Goal: Transaction & Acquisition: Subscribe to service/newsletter

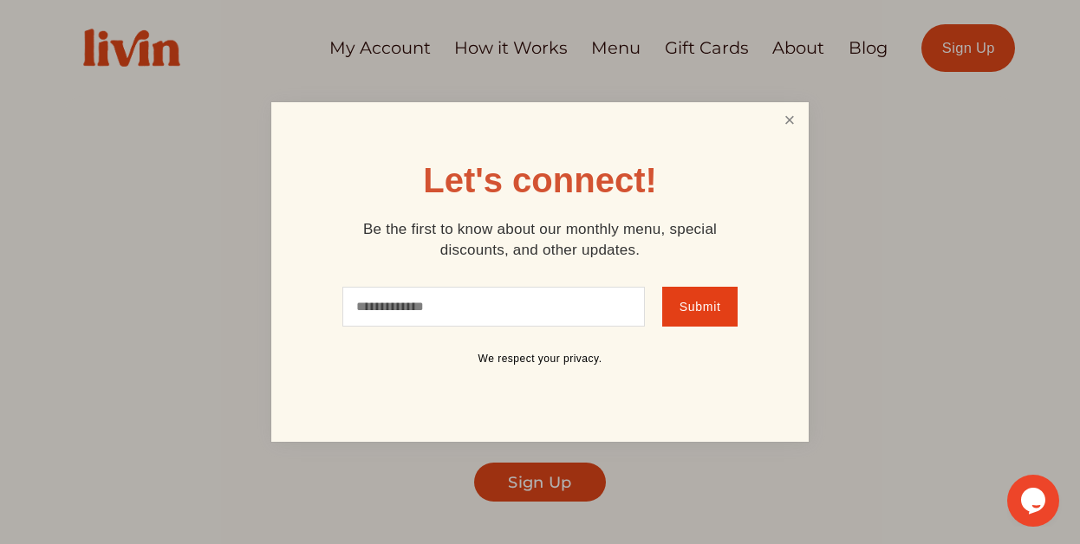
click at [779, 126] on link "Close" at bounding box center [789, 121] width 33 height 32
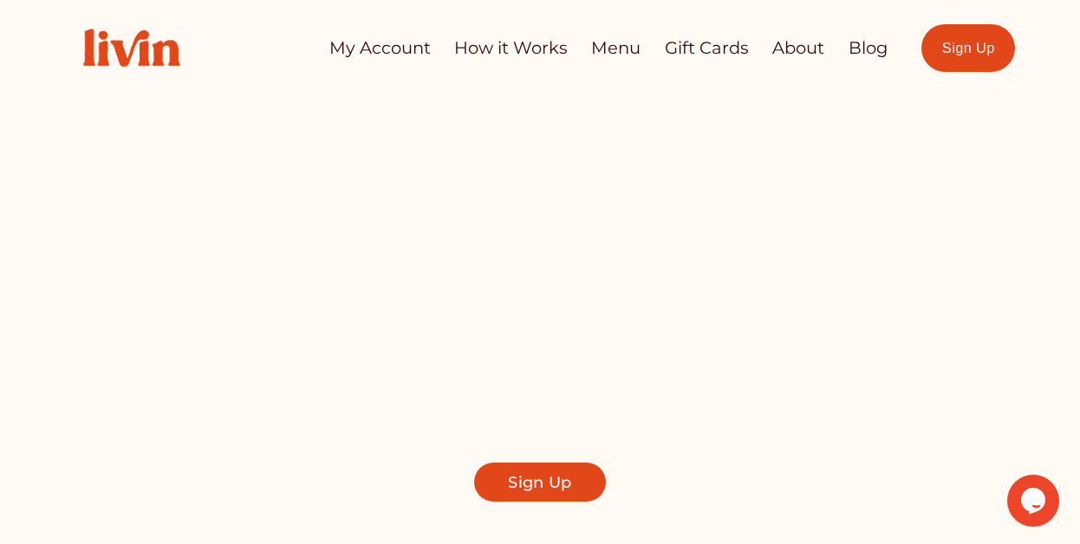
click at [611, 53] on link "Menu" at bounding box center [615, 48] width 49 height 34
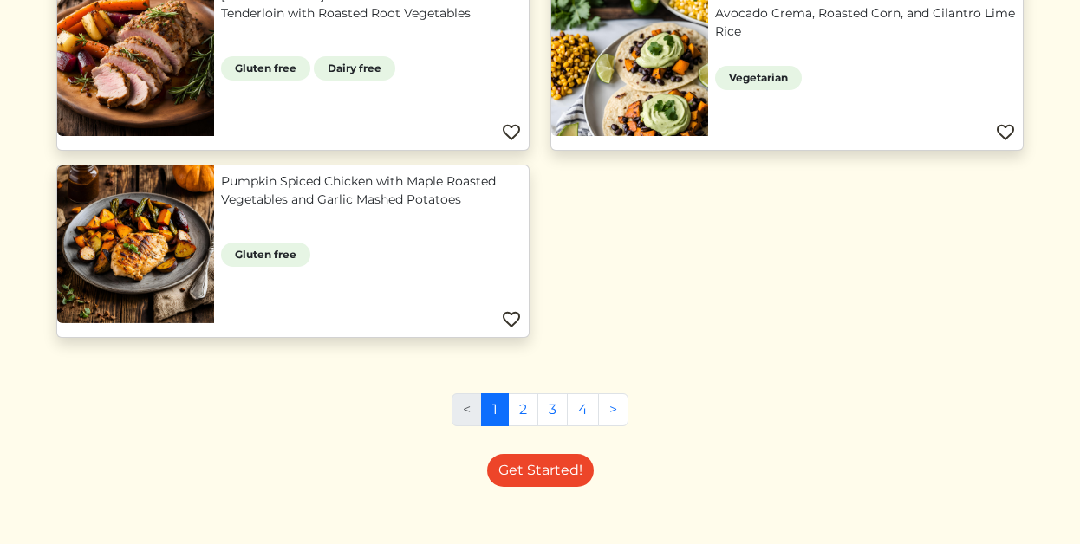
scroll to position [1582, 0]
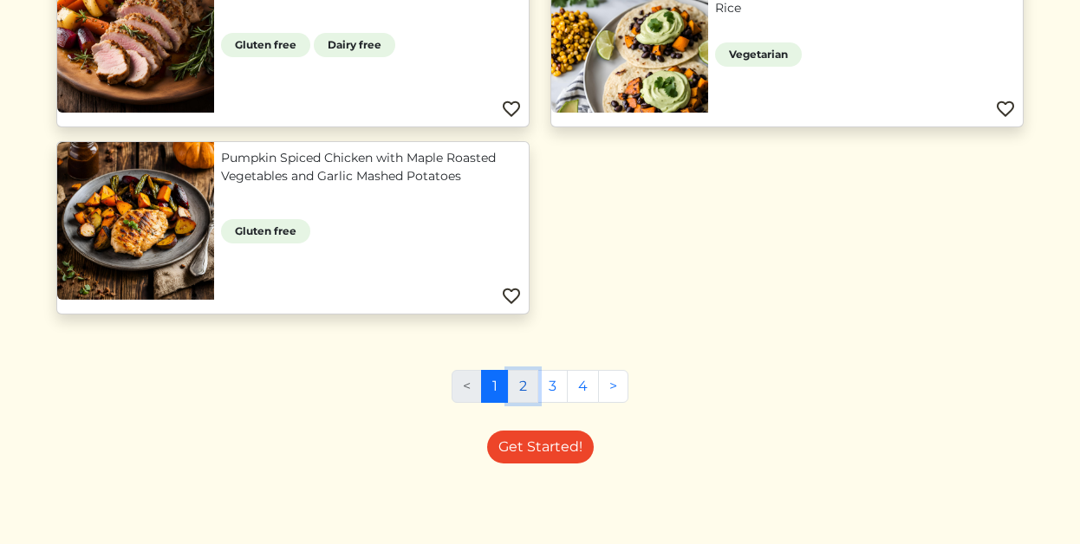
click at [526, 384] on link "2" at bounding box center [523, 386] width 30 height 33
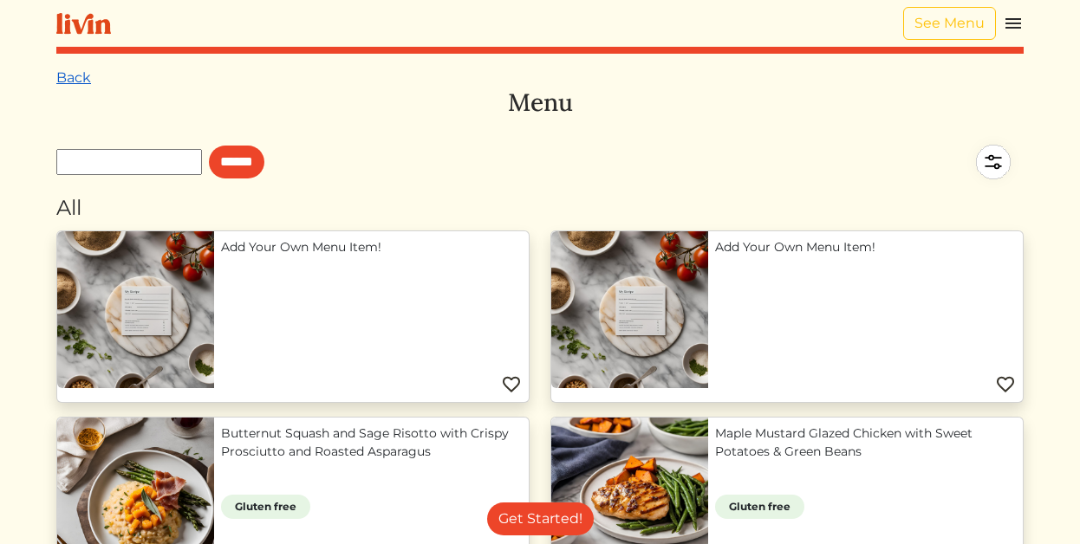
click at [74, 70] on link "Back" at bounding box center [73, 77] width 35 height 16
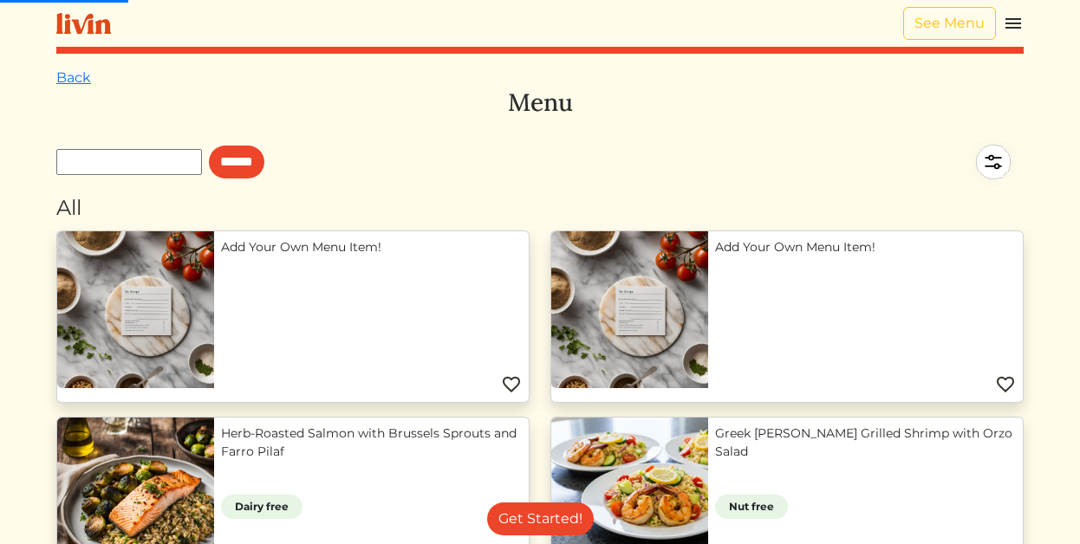
click at [1008, 26] on img at bounding box center [1013, 23] width 21 height 21
click at [1007, 31] on img at bounding box center [1013, 23] width 21 height 21
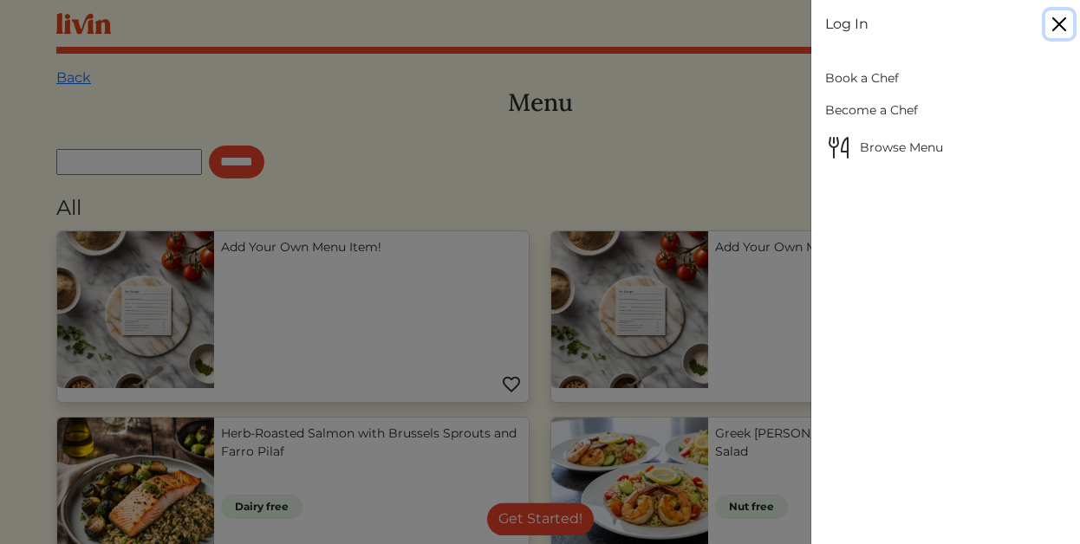
click at [1060, 15] on button "Close" at bounding box center [1059, 24] width 28 height 28
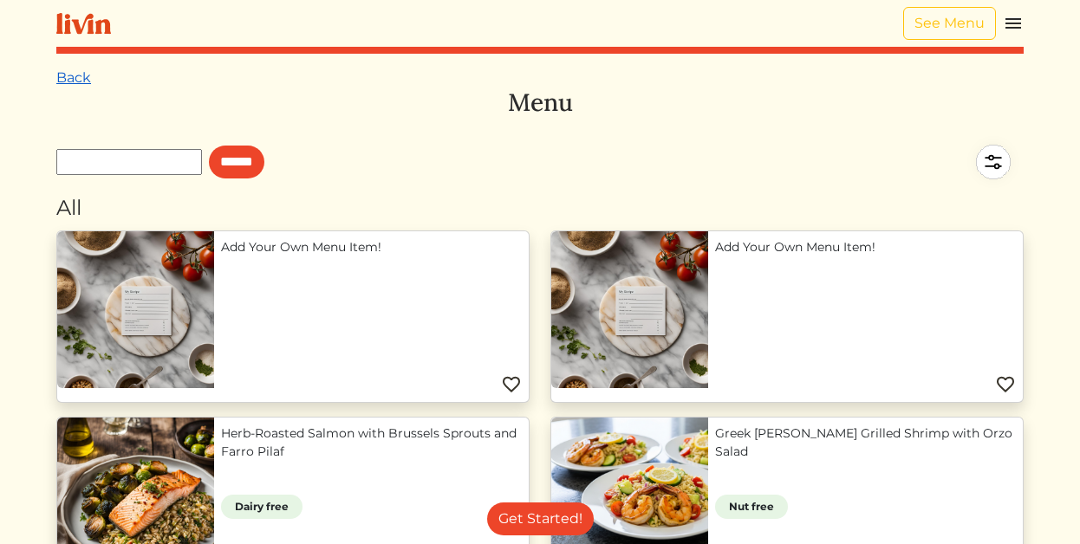
click at [68, 73] on link "Back" at bounding box center [73, 77] width 35 height 16
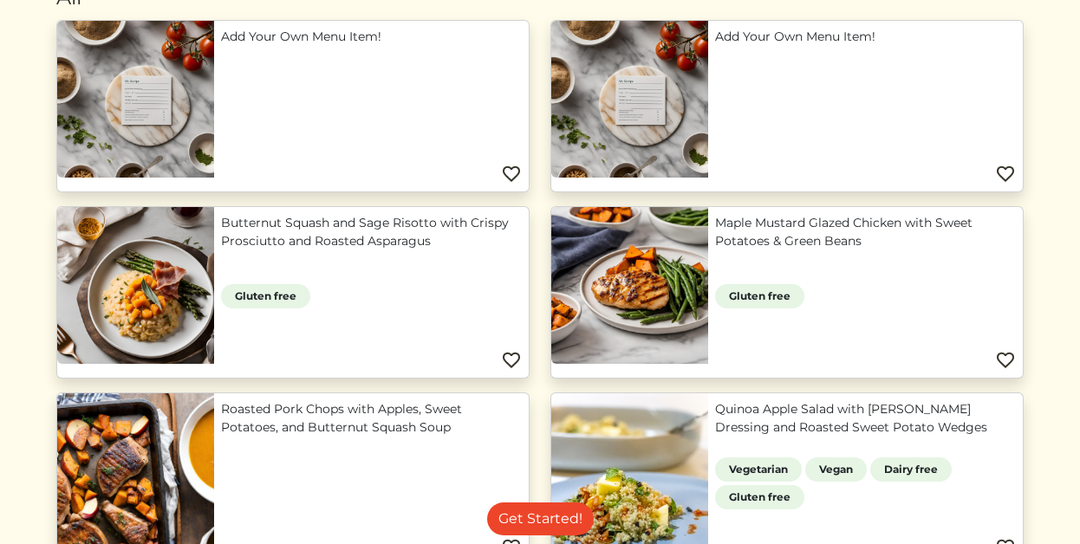
scroll to position [310, 0]
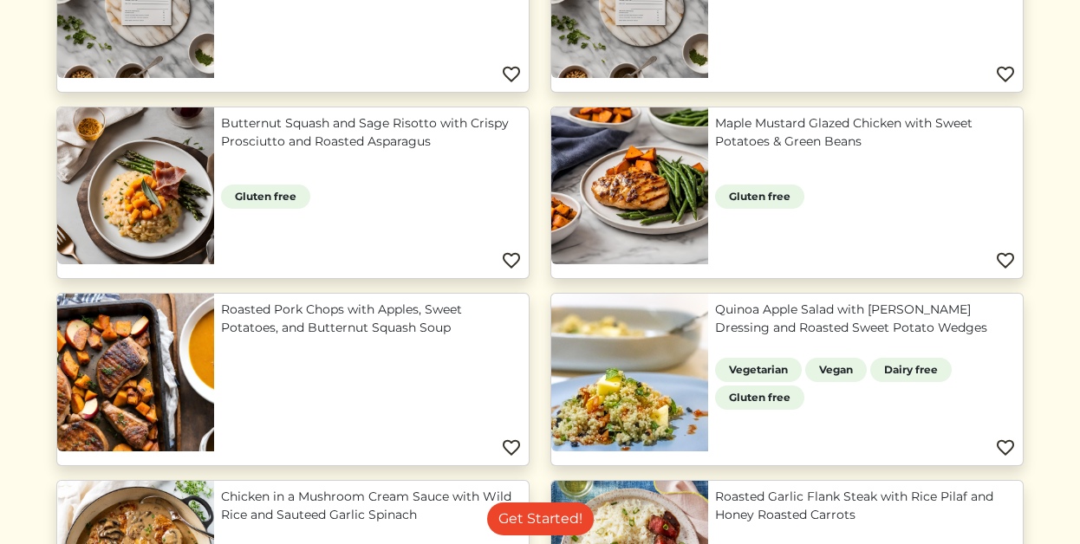
click at [315, 151] on link "Butternut Squash and Sage Risotto with Crispy Prosciutto and Roasted Asparagus" at bounding box center [371, 132] width 301 height 36
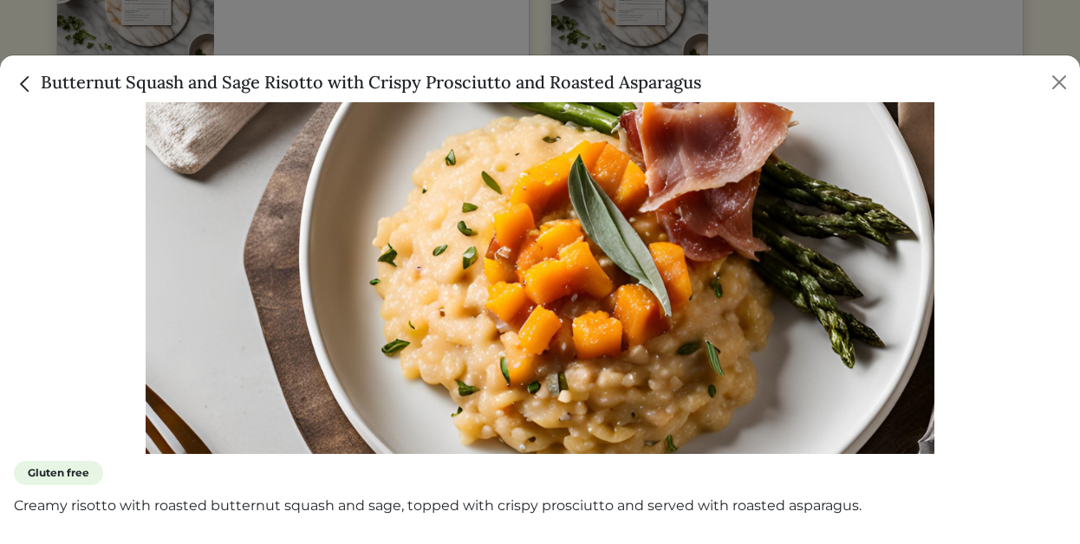
scroll to position [0, 0]
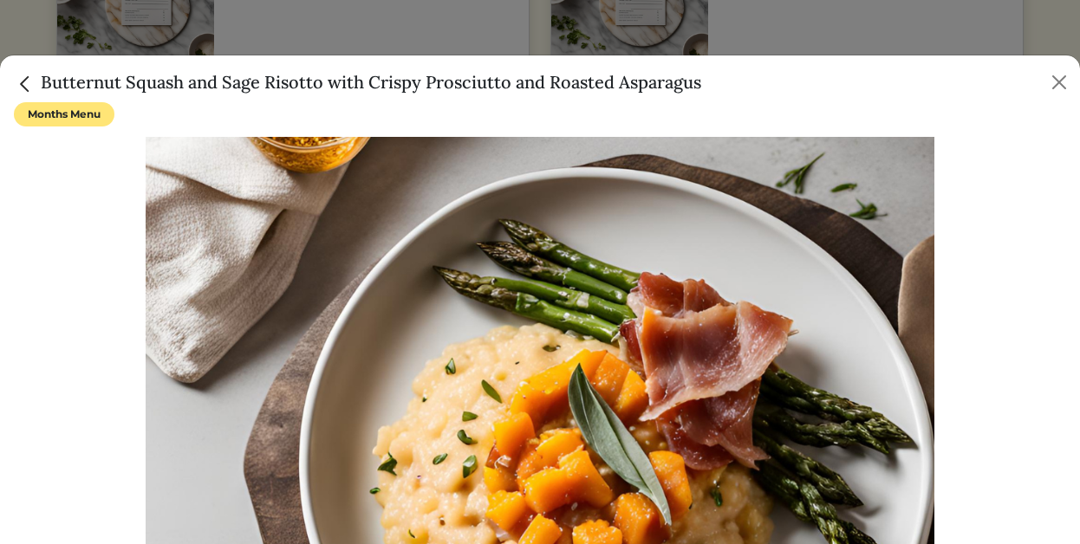
click at [44, 108] on span "Months Menu" at bounding box center [64, 114] width 101 height 24
click at [30, 95] on div "Butternut Squash and Sage Risotto with Crispy Prosciutto and Roasted Asparagus" at bounding box center [540, 78] width 1080 height 47
click at [29, 88] on img "Close" at bounding box center [25, 84] width 23 height 23
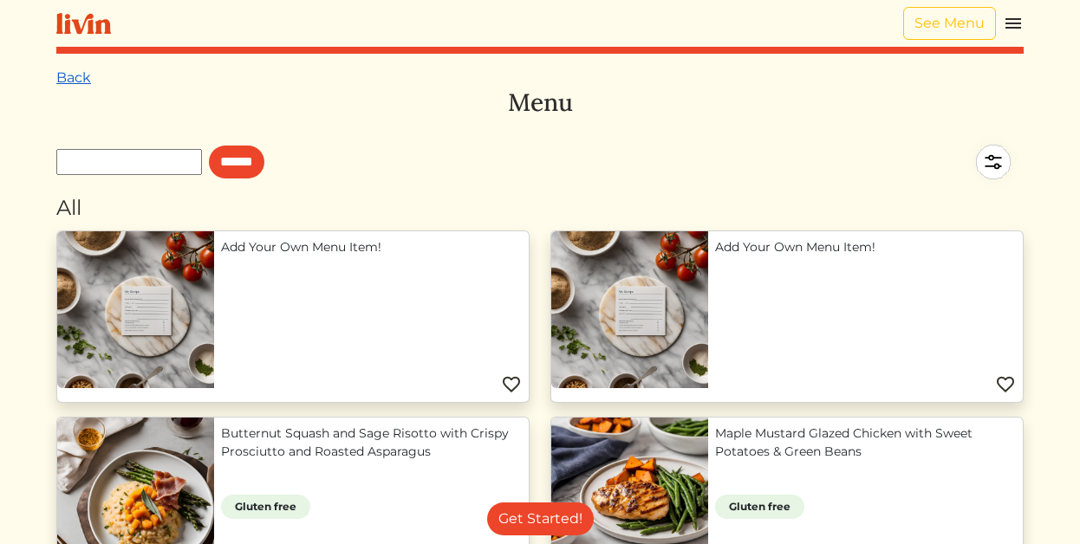
click at [74, 80] on link "Back" at bounding box center [73, 77] width 35 height 16
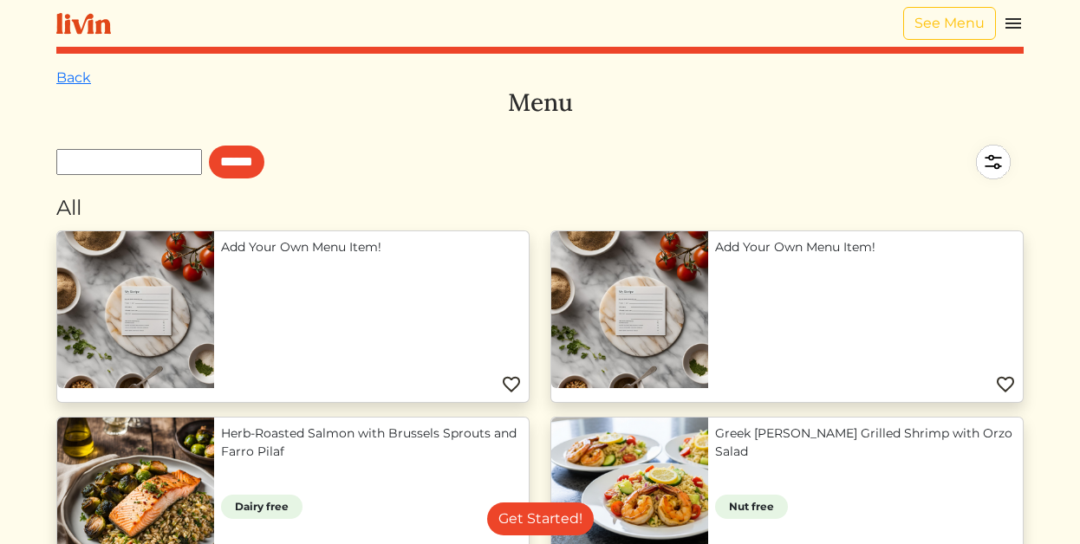
click at [73, 80] on link "Back" at bounding box center [73, 77] width 35 height 16
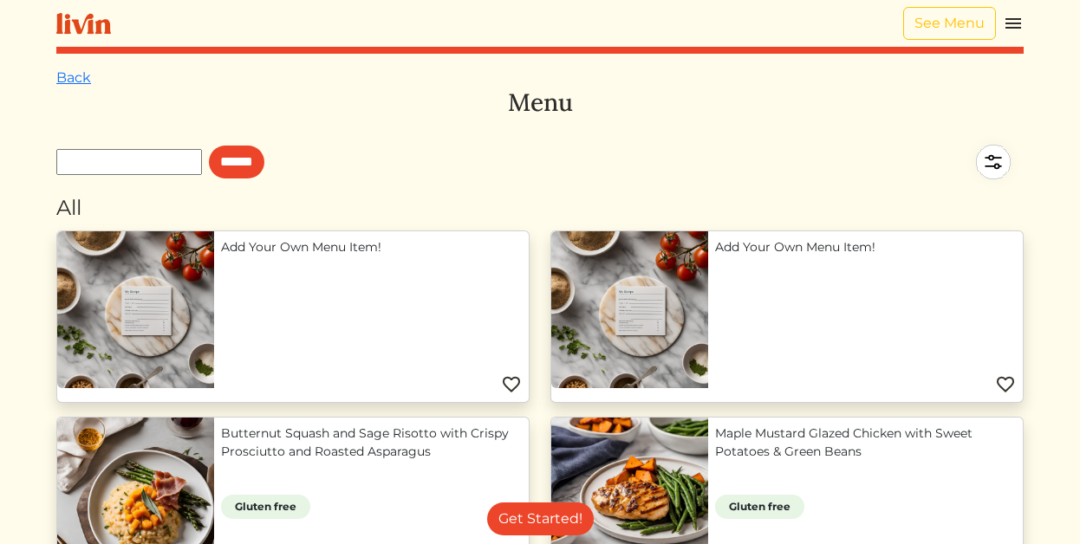
click at [73, 80] on link "Back" at bounding box center [73, 77] width 35 height 16
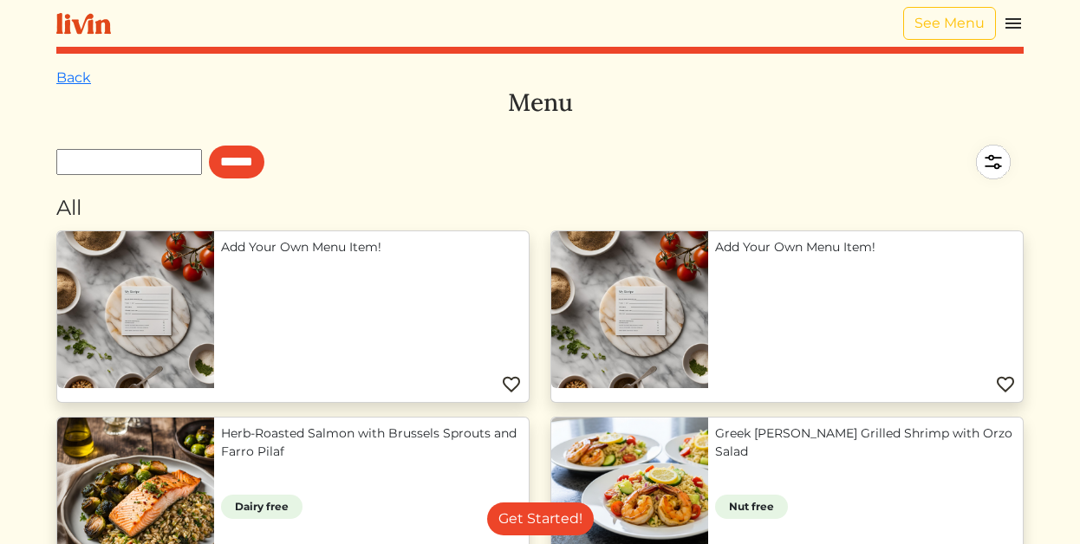
click at [73, 80] on link "Back" at bounding box center [73, 77] width 35 height 16
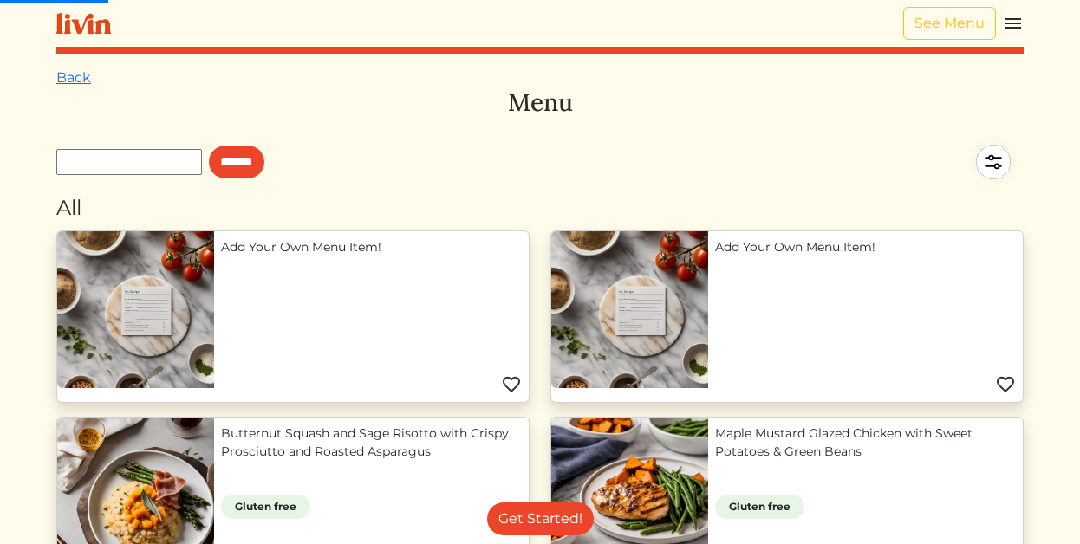
click at [86, 22] on img at bounding box center [83, 24] width 55 height 22
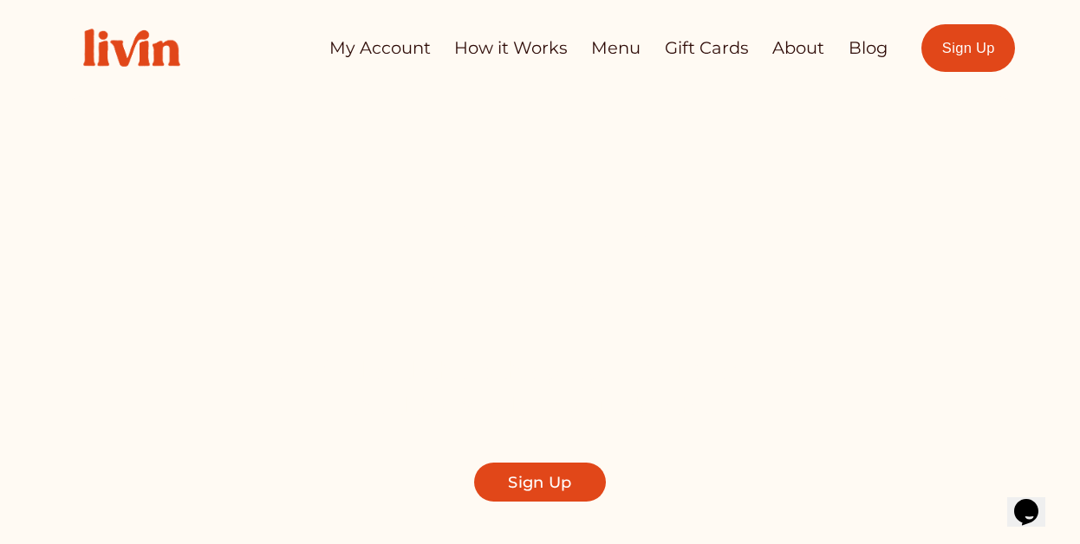
click at [377, 56] on link "My Account" at bounding box center [379, 48] width 101 height 34
click at [501, 56] on link "How it Works" at bounding box center [511, 48] width 114 height 34
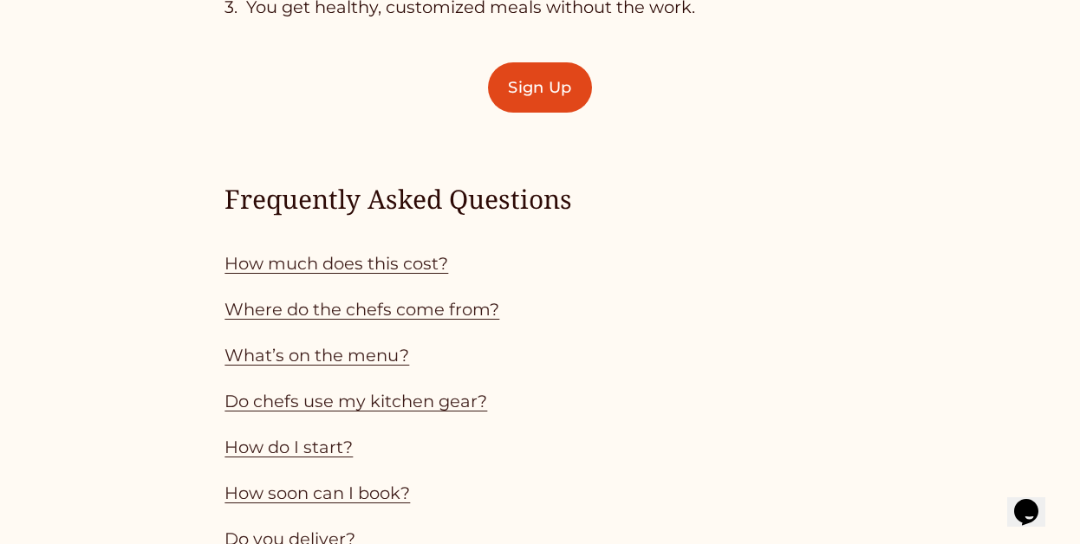
scroll to position [1313, 0]
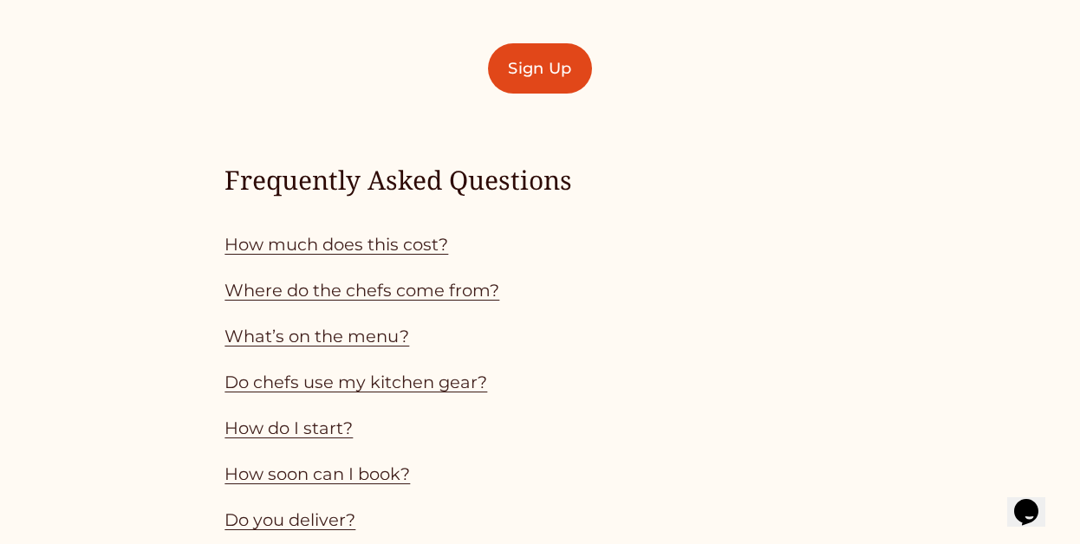
click at [367, 255] on p "How much does this cost?" at bounding box center [539, 245] width 630 height 30
click at [367, 245] on link "How much does this cost?" at bounding box center [336, 244] width 224 height 21
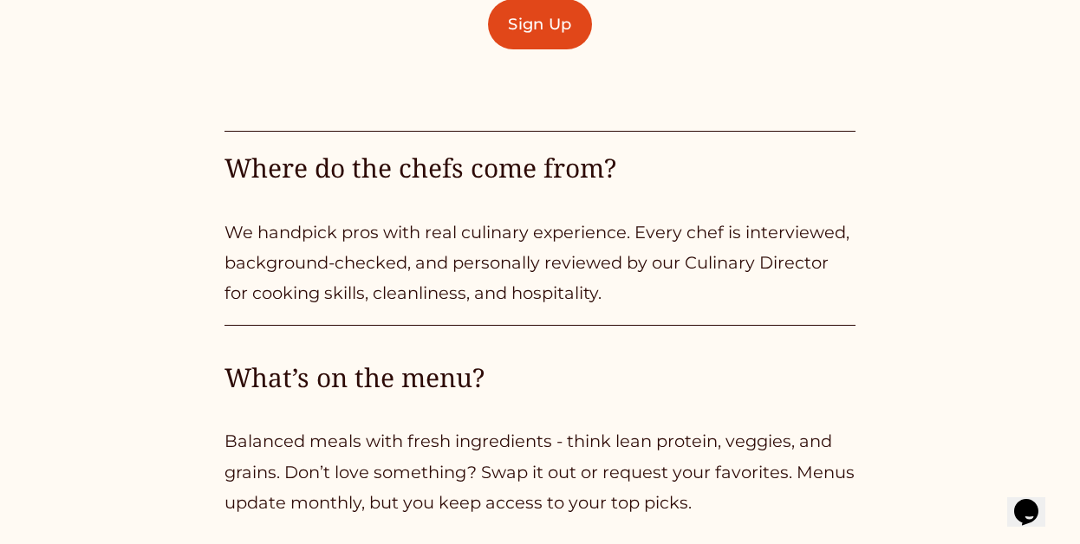
scroll to position [2624, 0]
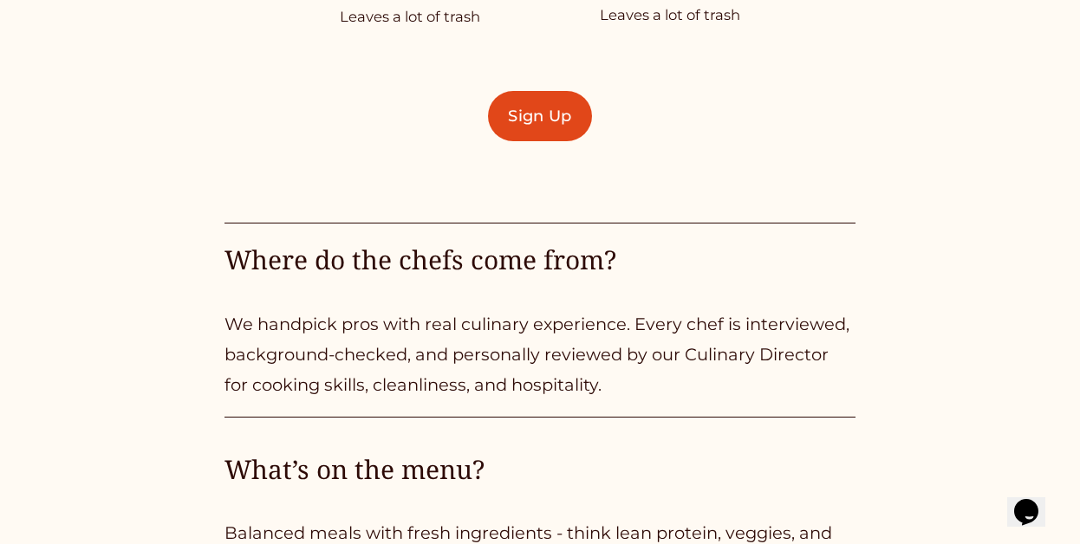
click at [541, 128] on link "Sign Up" at bounding box center [540, 116] width 104 height 50
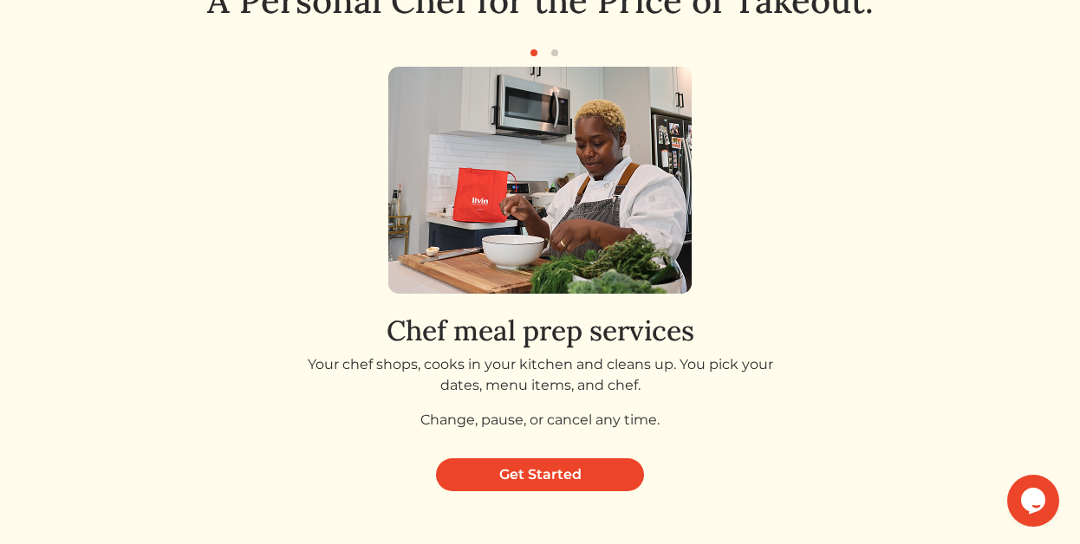
scroll to position [153, 0]
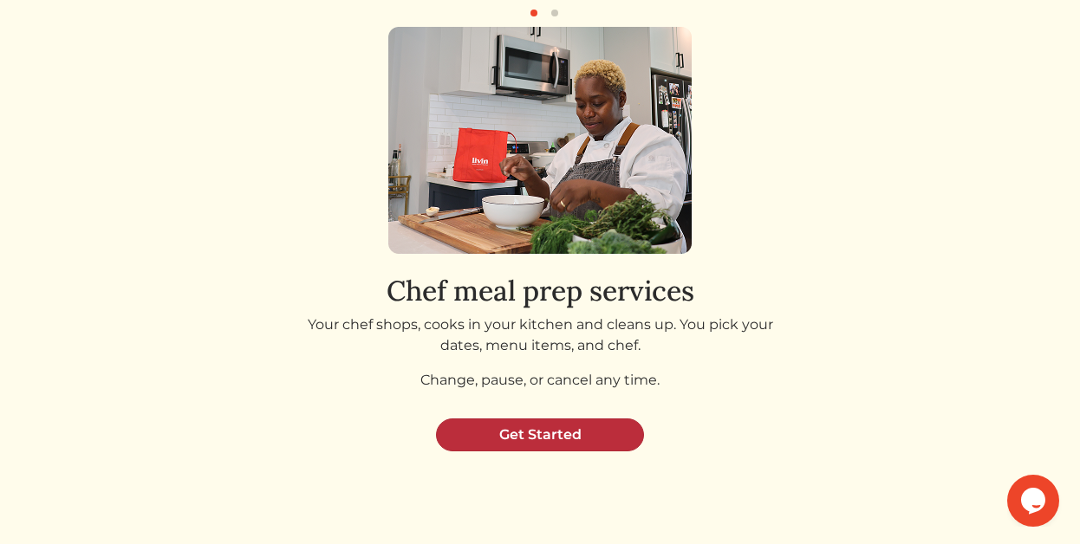
click at [549, 423] on link "Get Started" at bounding box center [540, 435] width 208 height 33
